Goal: Ask a question: Seek information or help from site administrators or community

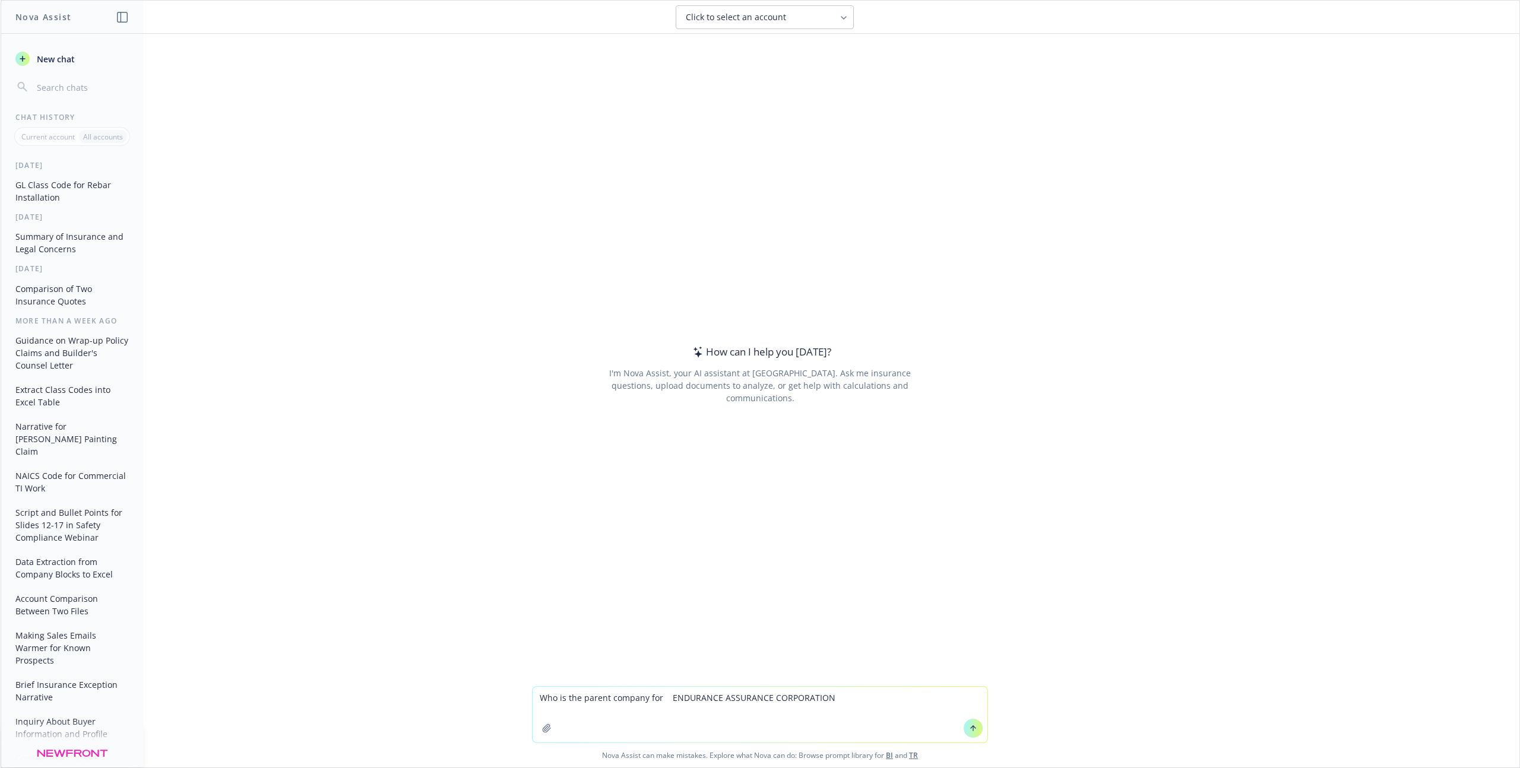
type textarea "Who is the parent company for ENDURANCE ASSURANCE CORPORATION"
click at [969, 724] on icon at bounding box center [973, 728] width 8 height 8
